Goal: Transaction & Acquisition: Purchase product/service

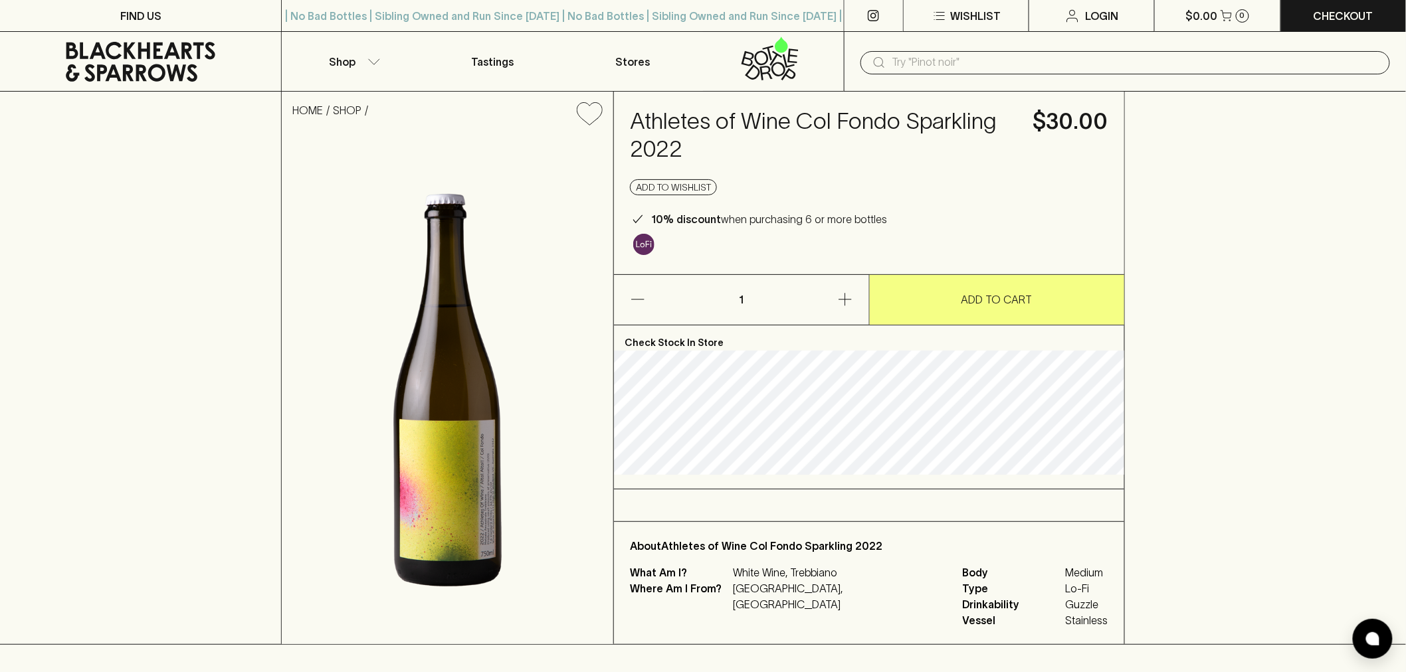
click at [698, 100] on div "Athletes of Wine Col Fondo Sparkling 2022 $30.00 Add to wishlist 10% discount w…" at bounding box center [869, 183] width 510 height 183
click at [696, 115] on h4 "Athletes of Wine Col Fondo Sparkling 2022" at bounding box center [823, 136] width 387 height 56
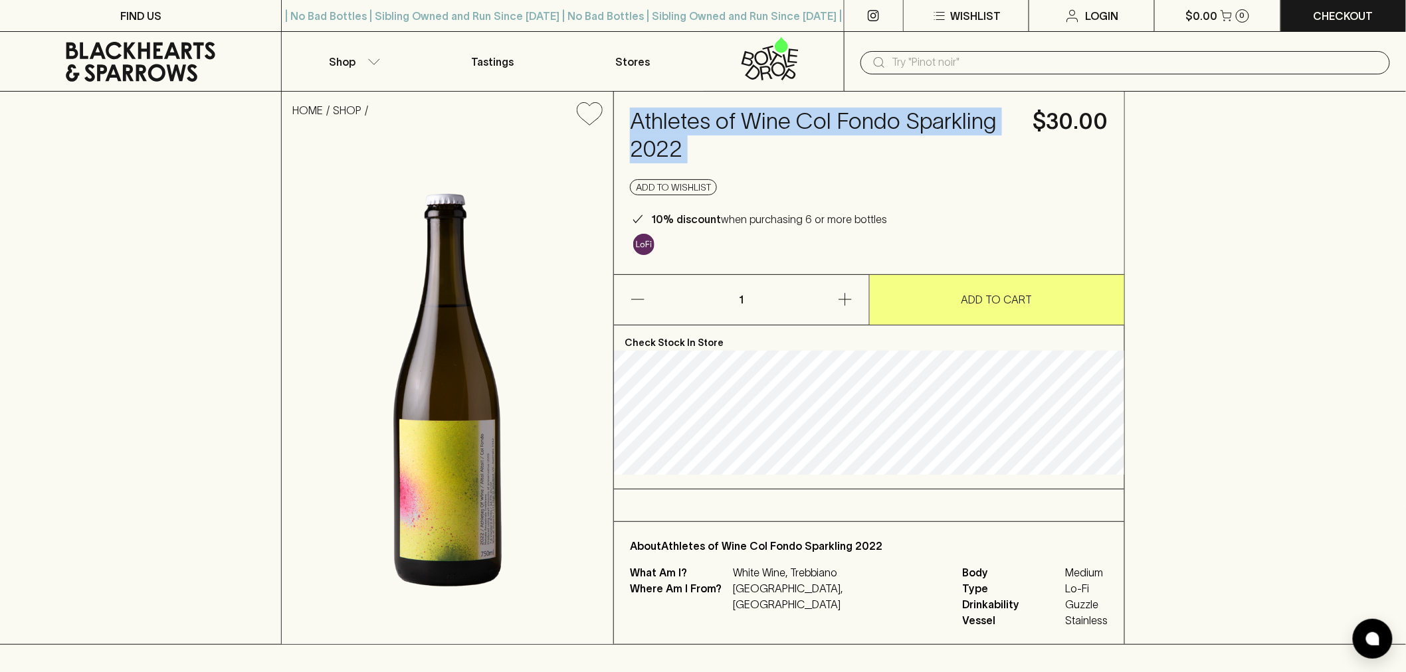
click at [696, 115] on h4 "Athletes of Wine Col Fondo Sparkling 2022" at bounding box center [823, 136] width 387 height 56
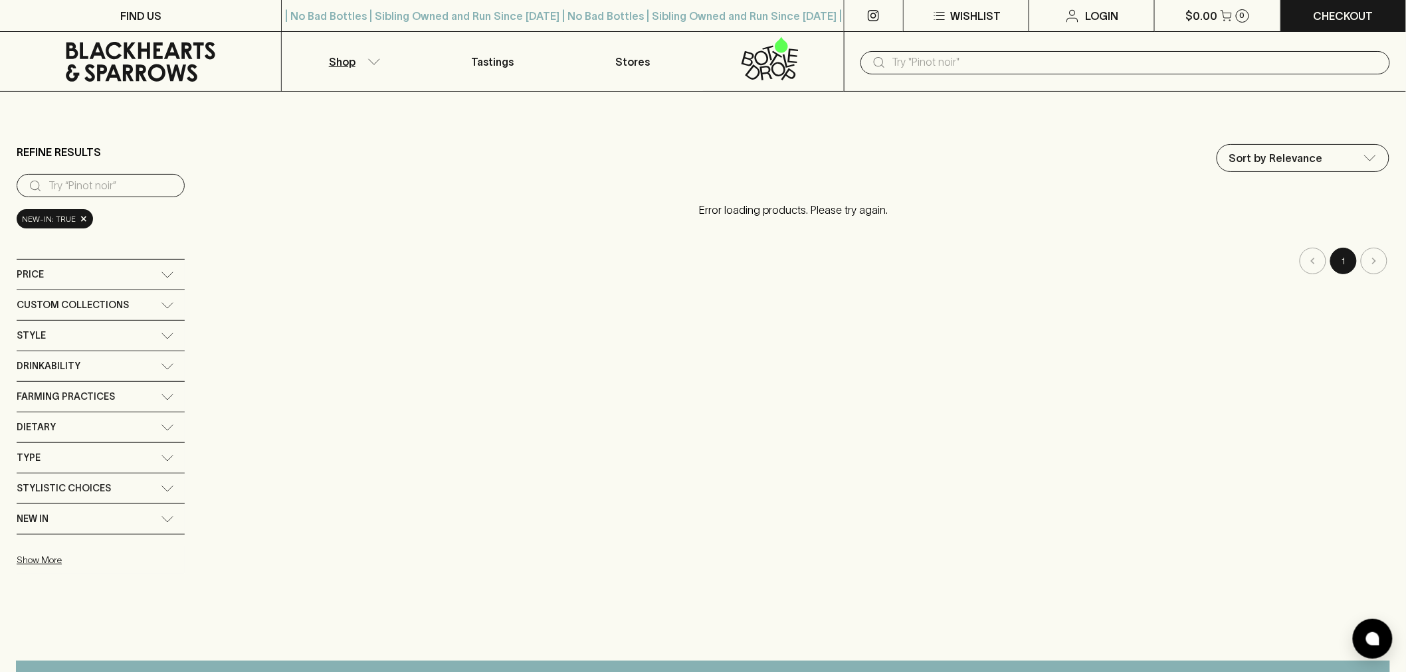
click at [947, 60] on input "text" at bounding box center [1135, 62] width 487 height 21
